Goal: Information Seeking & Learning: Compare options

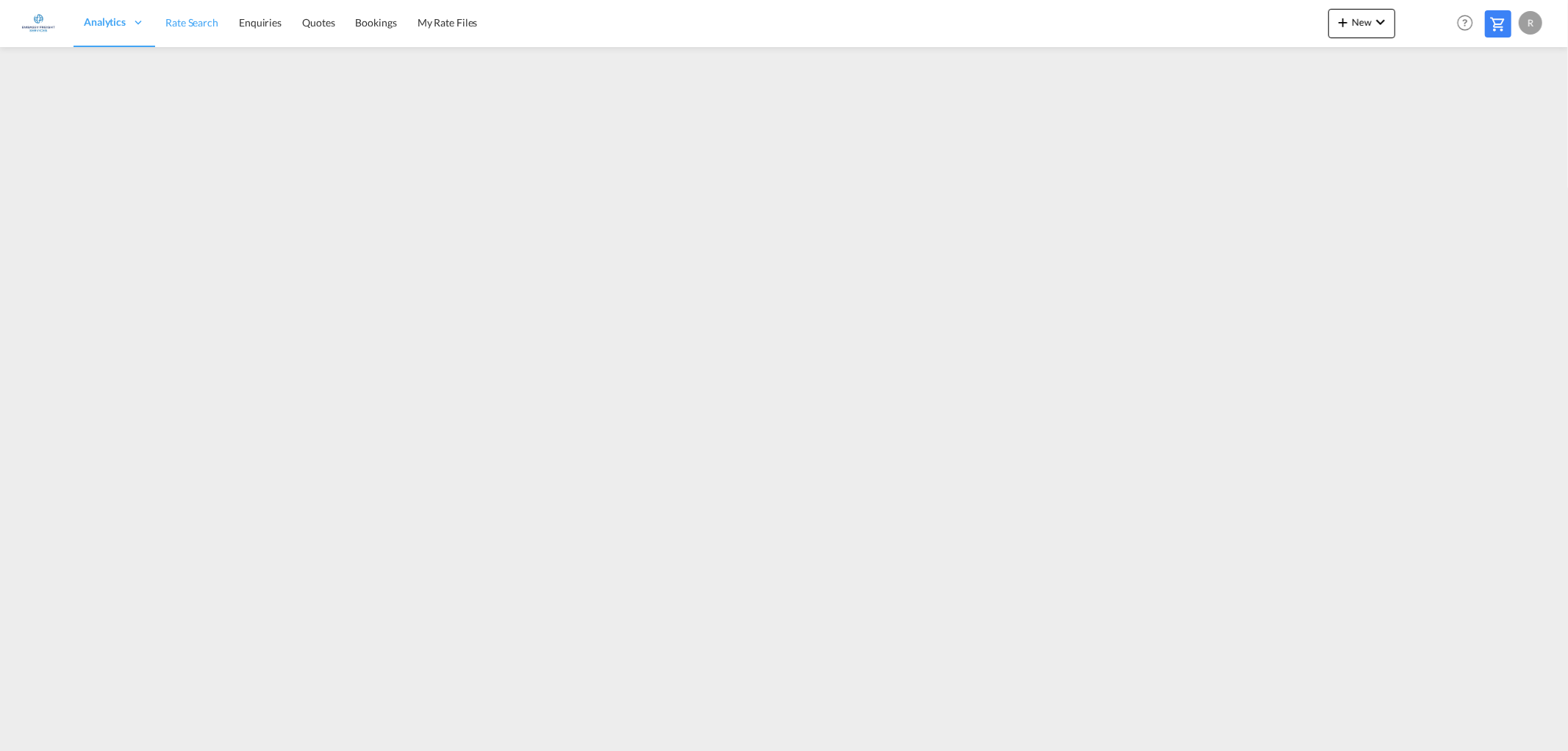
click at [204, 24] on span "Rate Search" at bounding box center [192, 22] width 53 height 12
click at [184, 18] on span "Rate Search" at bounding box center [192, 22] width 53 height 12
